Goal: Information Seeking & Learning: Learn about a topic

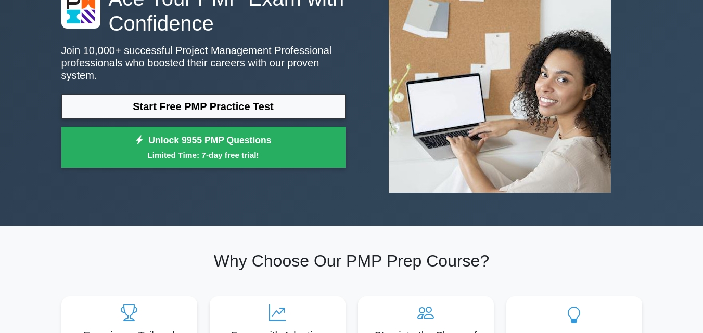
scroll to position [101, 0]
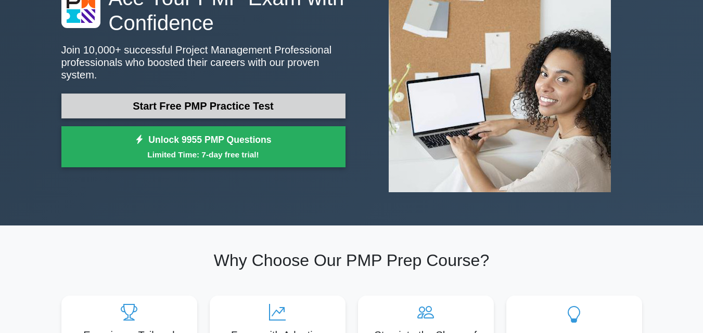
click at [269, 99] on link "Start Free PMP Practice Test" at bounding box center [203, 106] width 284 height 25
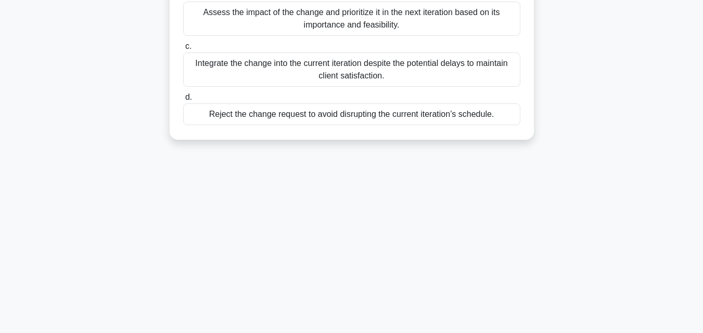
scroll to position [210, 0]
click at [269, 99] on div "a. Postpone all other tasks in the current iteration to focus solely on impleme…" at bounding box center [352, 30] width 350 height 191
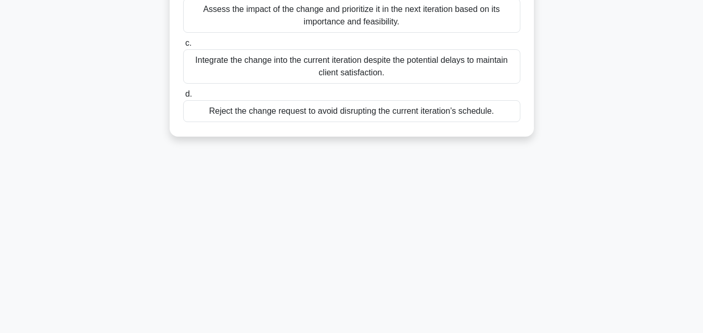
click at [253, 122] on div "Reject the change request to avoid disrupting the current iteration’s schedule." at bounding box center [351, 111] width 337 height 22
click at [183, 98] on input "d. Reject the change request to avoid disrupting the current iteration’s schedu…" at bounding box center [183, 94] width 0 height 7
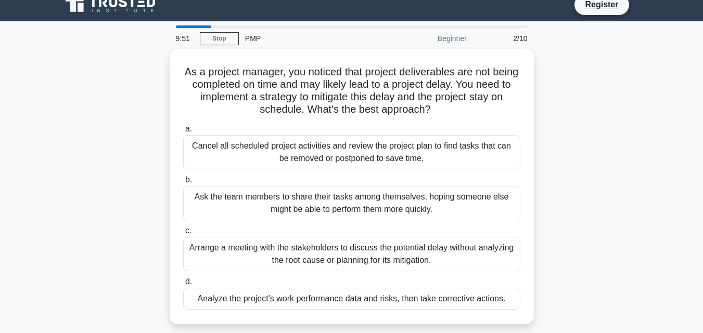
scroll to position [0, 0]
